Goal: Information Seeking & Learning: Check status

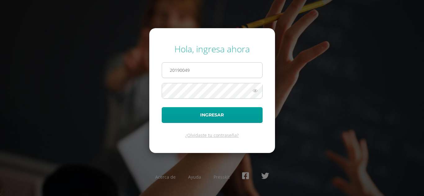
type input "20190049@ps.gt"
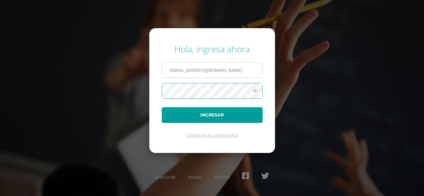
click at [162, 107] on button "Ingresar" at bounding box center [212, 115] width 101 height 16
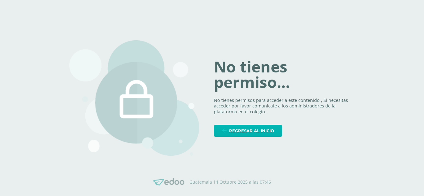
click at [243, 129] on span "Regresar al inicio" at bounding box center [251, 130] width 45 height 11
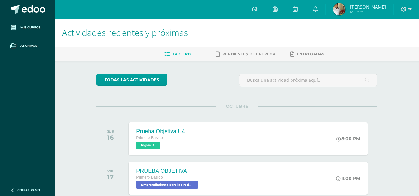
click at [365, 14] on span "Mi Perfil" at bounding box center [368, 11] width 36 height 5
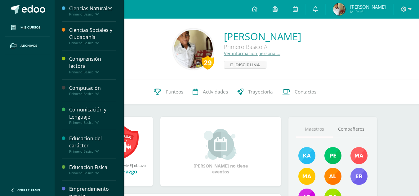
click at [388, 66] on div "29 [PERSON_NAME] Primero Basico A Ver información personal... Disciplina" at bounding box center [237, 49] width 354 height 41
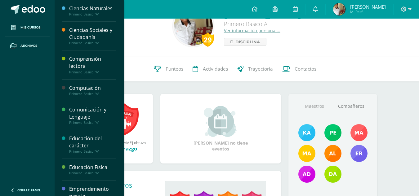
scroll to position [27, 0]
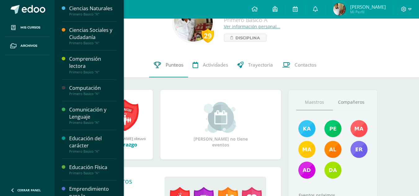
click at [172, 67] on span "Punteos" at bounding box center [175, 65] width 18 height 7
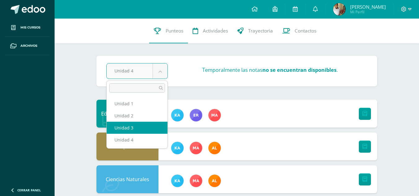
select select "Unidad 3"
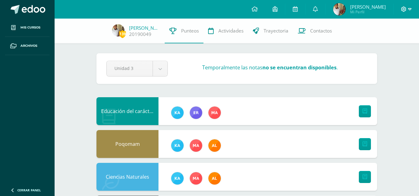
click at [409, 9] on icon at bounding box center [409, 10] width 3 height 6
click at [392, 42] on span "Cerrar sesión" at bounding box center [390, 42] width 28 height 6
